Goal: Check status: Check status

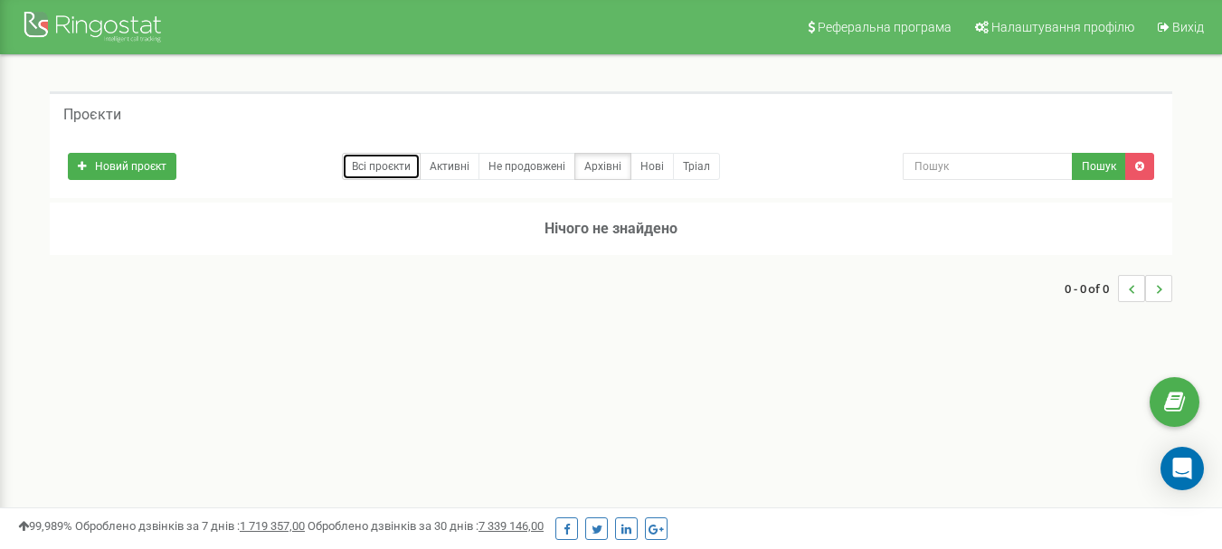
click at [367, 168] on link "Всі проєкти" at bounding box center [381, 166] width 79 height 27
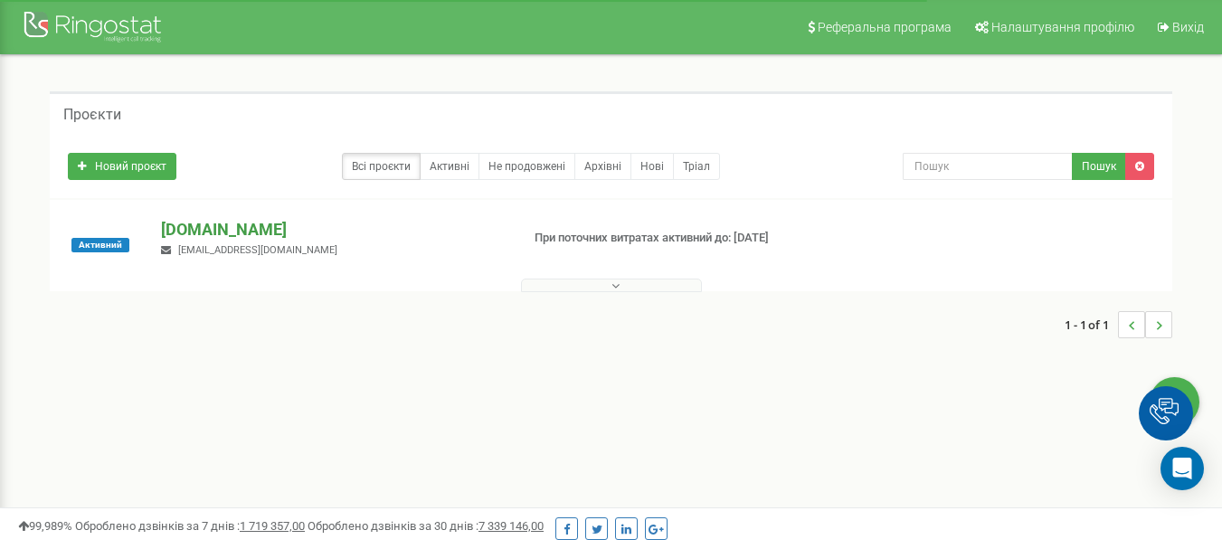
click at [209, 237] on p "[DOMAIN_NAME]" at bounding box center [333, 230] width 344 height 24
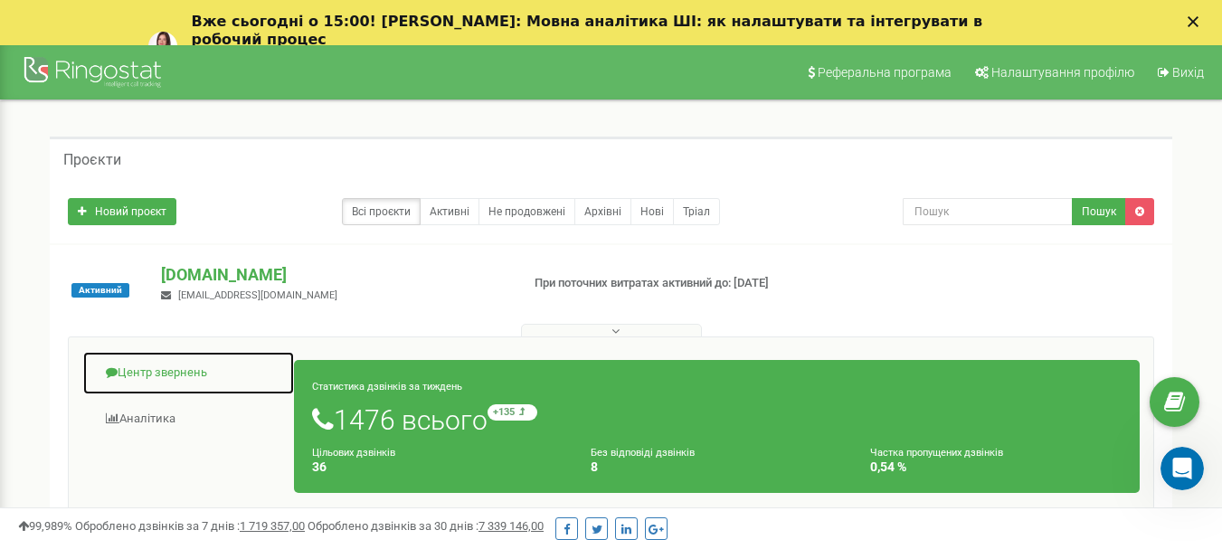
click at [168, 373] on link "Центр звернень" at bounding box center [188, 373] width 213 height 44
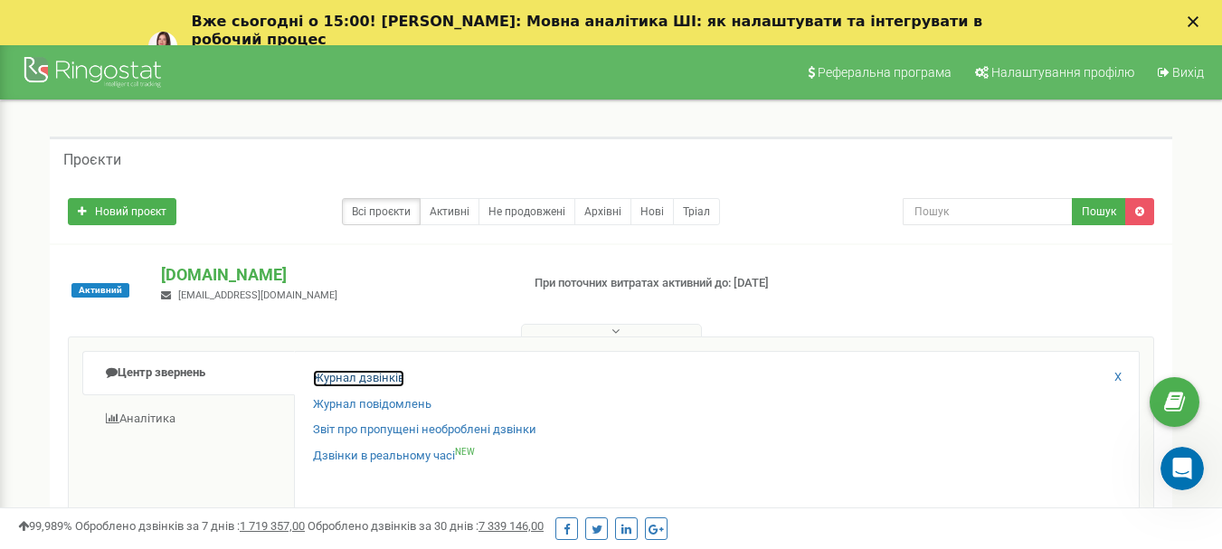
click at [347, 372] on link "Журнал дзвінків" at bounding box center [358, 378] width 91 height 17
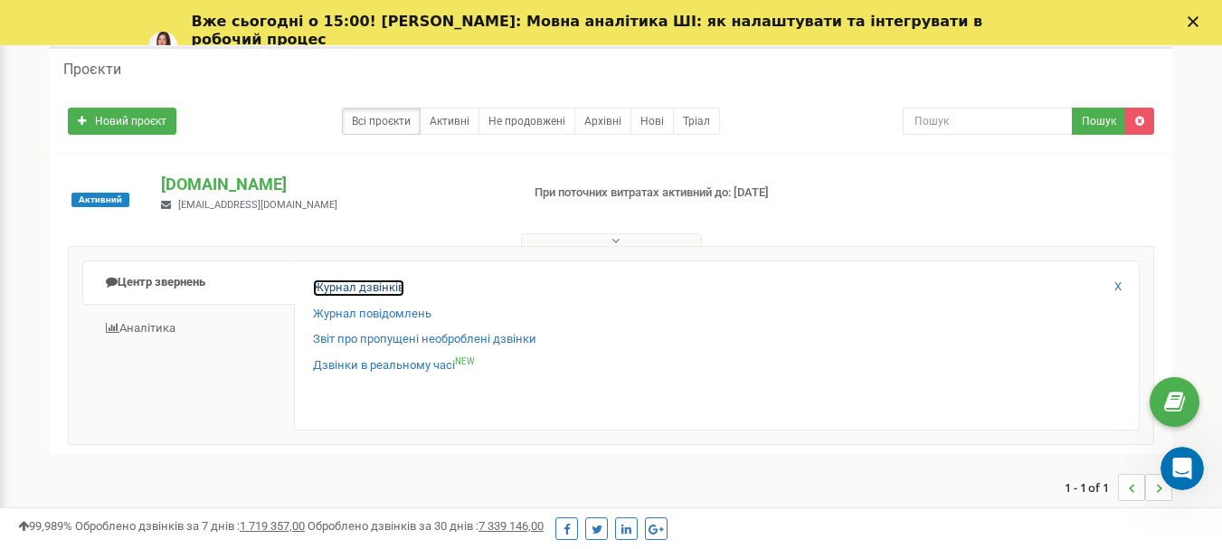
scroll to position [181, 0]
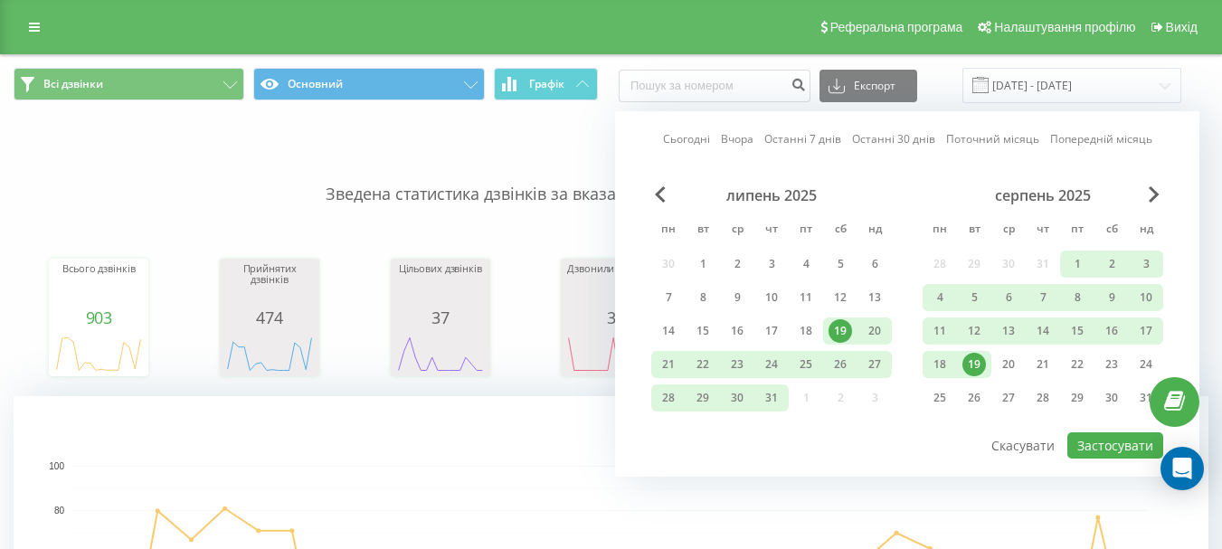
click at [976, 365] on div "19" at bounding box center [974, 365] width 24 height 24
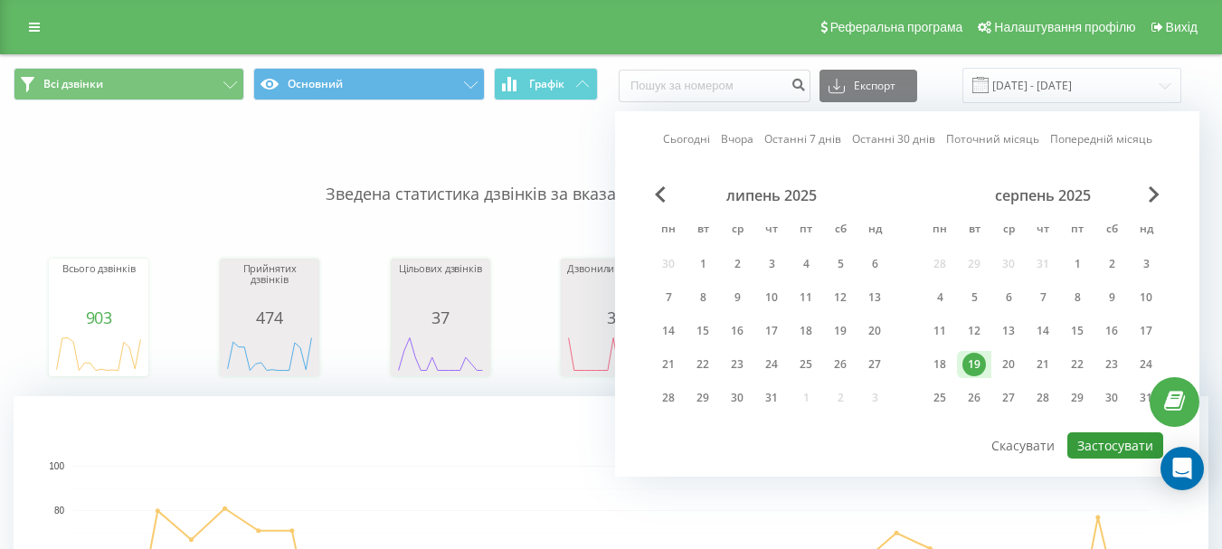
click at [1079, 444] on button "Застосувати" at bounding box center [1115, 445] width 96 height 26
type input "[DATE] - [DATE]"
